Goal: Task Accomplishment & Management: Manage account settings

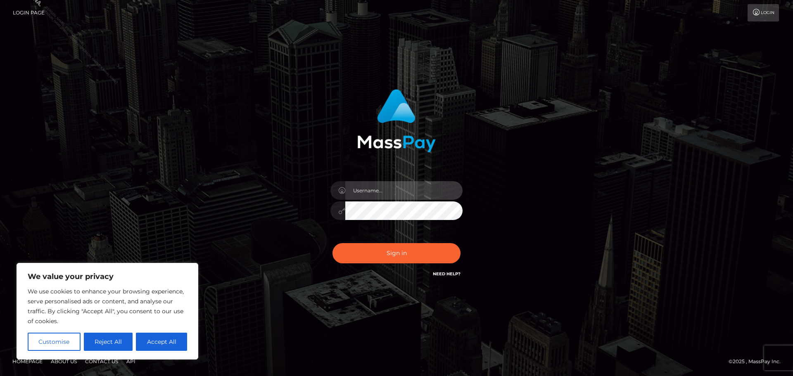
click at [370, 192] on input "text" at bounding box center [403, 190] width 117 height 19
type input "Philip.Silversocial"
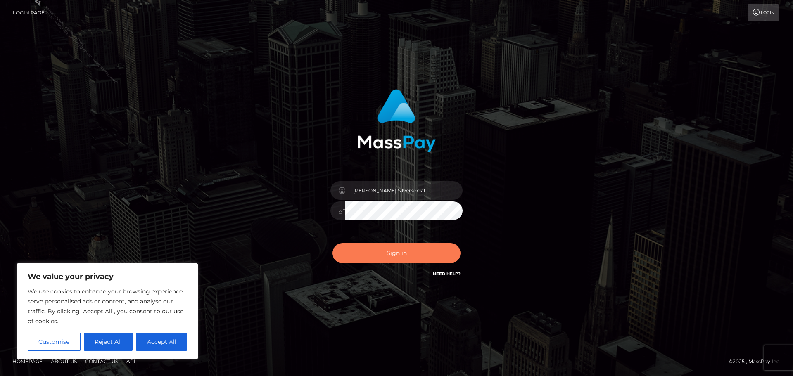
click at [407, 256] on button "Sign in" at bounding box center [396, 253] width 128 height 20
drag, startPoint x: 584, startPoint y: 218, endPoint x: 508, endPoint y: 237, distance: 78.8
click at [584, 218] on div "Philip.Silversocial Sign in" at bounding box center [396, 188] width 471 height 210
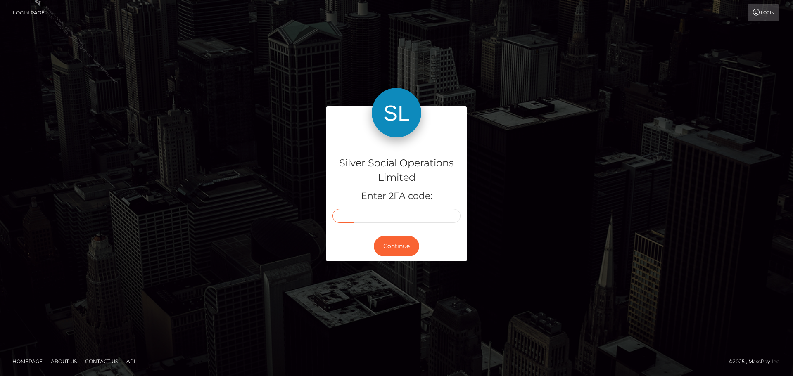
click at [350, 215] on input "text" at bounding box center [342, 216] width 21 height 14
type input "8"
type input "9"
type input "4"
type input "9"
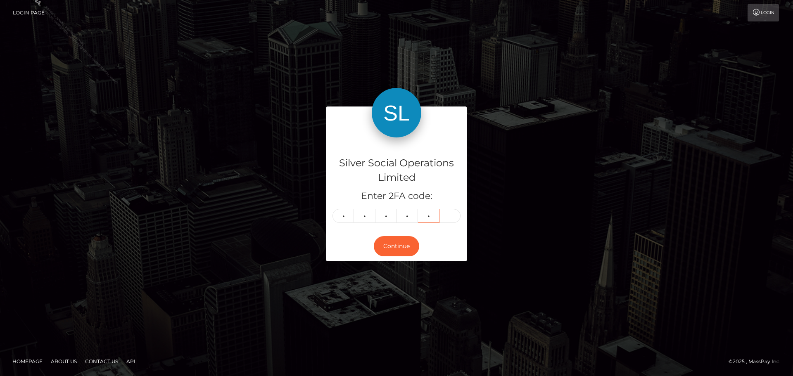
type input "6"
type input "9"
